Goal: Information Seeking & Learning: Learn about a topic

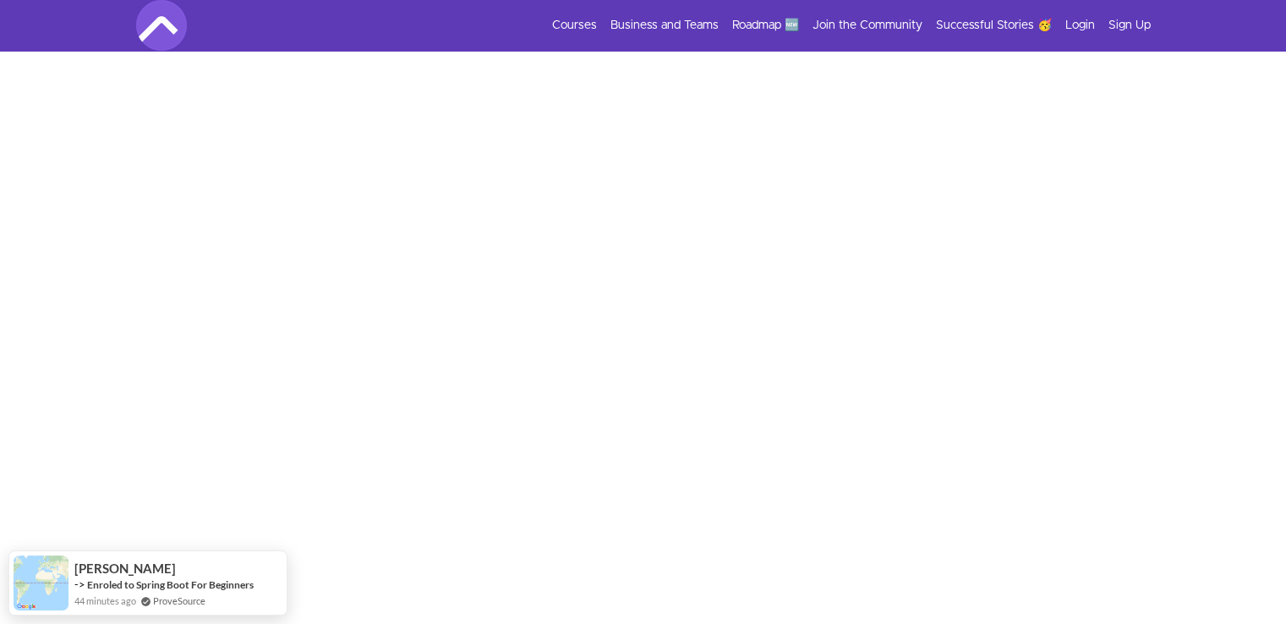
scroll to position [366, 0]
click at [579, 28] on link "Courses" at bounding box center [574, 25] width 45 height 17
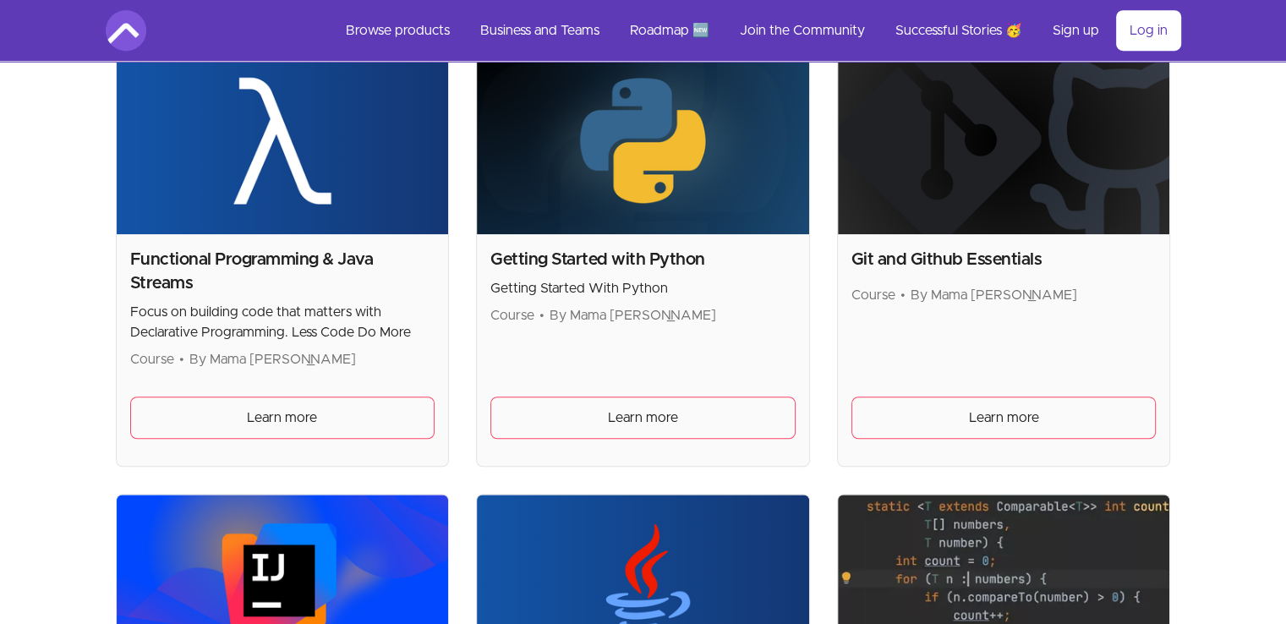
scroll to position [1212, 0]
